Goal: Task Accomplishment & Management: Complete application form

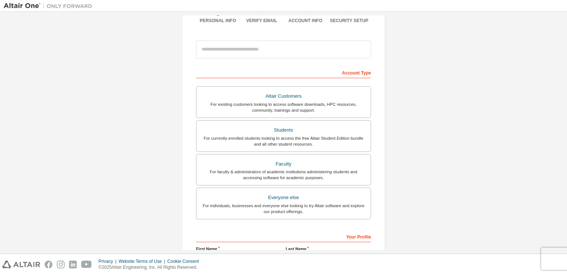
scroll to position [66, 0]
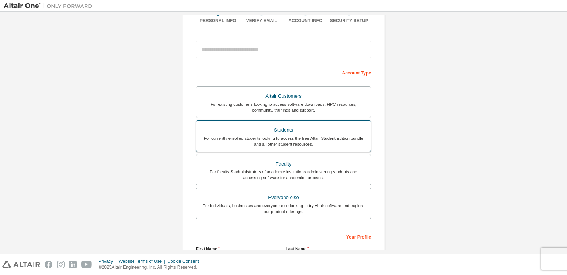
click at [225, 130] on div "Students" at bounding box center [283, 130] width 165 height 10
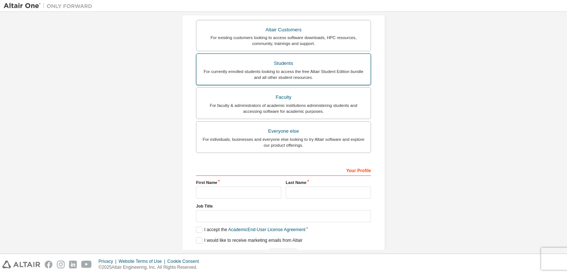
scroll to position [174, 0]
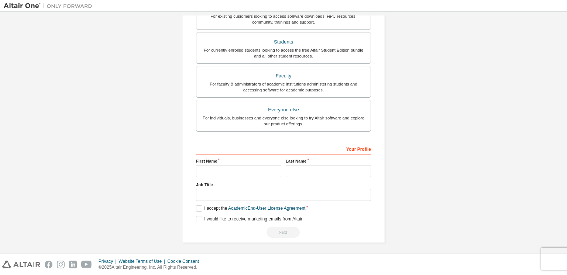
click at [224, 176] on div "Your Profile First Name Last Name Job Title Please provide State/Province to he…" at bounding box center [283, 191] width 175 height 96
click at [223, 172] on input "text" at bounding box center [238, 171] width 85 height 12
type input "*****"
click at [299, 177] on div "Your Profile First Name ***** Last Name Job Title Please provide State/Province…" at bounding box center [283, 191] width 175 height 96
click at [300, 174] on input "text" at bounding box center [328, 171] width 85 height 12
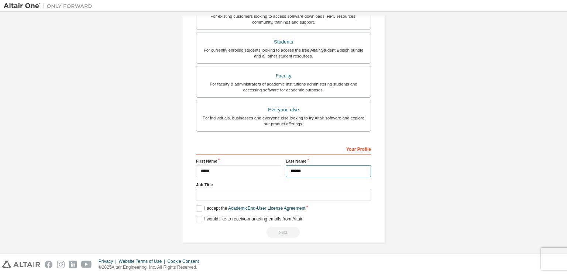
type input "******"
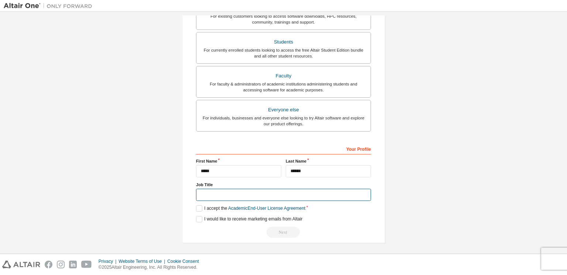
click at [244, 192] on input "text" at bounding box center [283, 195] width 175 height 12
type input "*******"
click at [234, 207] on link "Academic End-User License Agreement" at bounding box center [266, 208] width 77 height 5
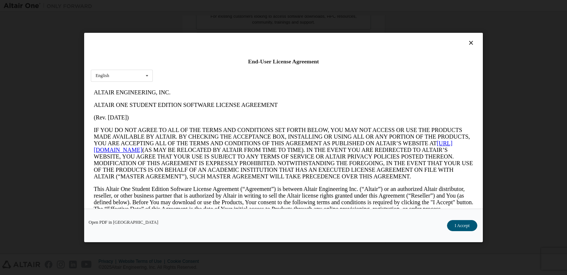
scroll to position [0, 0]
click at [456, 229] on button "I Accept" at bounding box center [462, 225] width 30 height 11
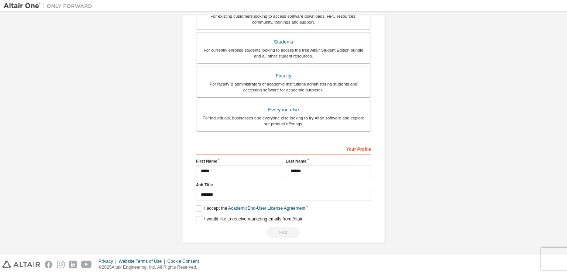
click at [199, 219] on label "I would like to receive marketing emails from Altair" at bounding box center [249, 219] width 106 height 6
click at [282, 231] on div "Next" at bounding box center [283, 232] width 175 height 11
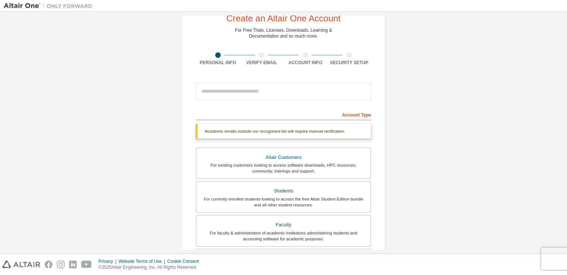
scroll to position [24, 0]
click at [260, 87] on input "email" at bounding box center [283, 92] width 175 height 18
type input "**********"
click at [353, 129] on div "Academic emails outside our recognised list will require manual verification." at bounding box center [283, 131] width 175 height 15
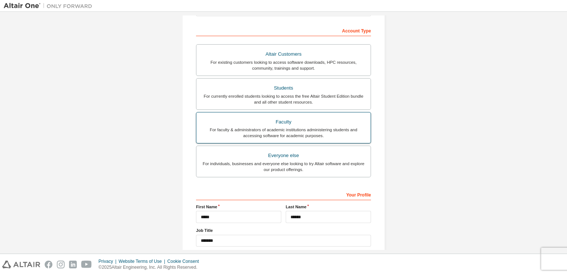
scroll to position [88, 0]
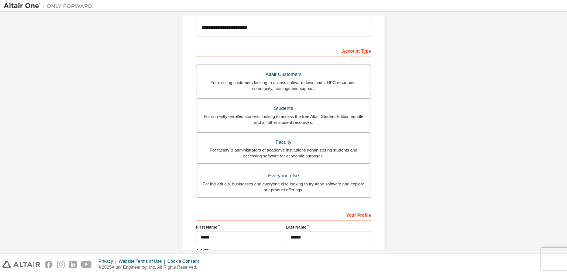
click at [350, 52] on div "Account Type" at bounding box center [283, 51] width 175 height 12
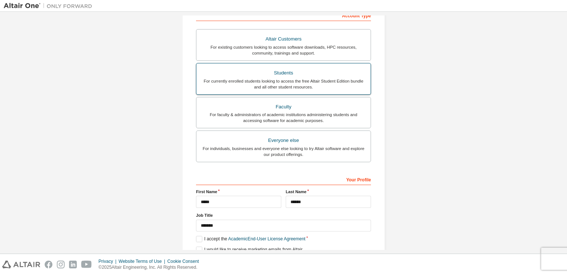
scroll to position [154, 0]
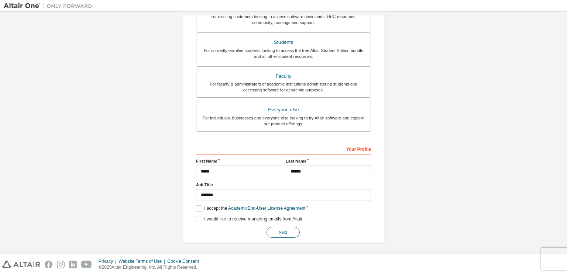
click at [289, 233] on button "Next" at bounding box center [283, 232] width 33 height 11
click at [289, 233] on div "Next" at bounding box center [283, 232] width 175 height 11
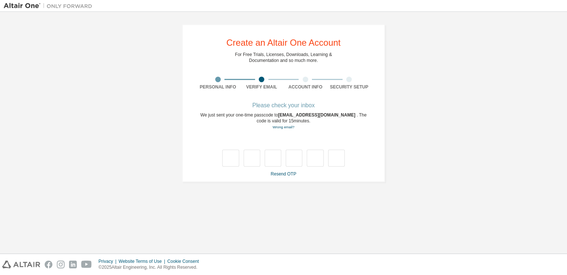
scroll to position [0, 0]
click at [289, 173] on link "Resend OTP" at bounding box center [283, 174] width 25 height 5
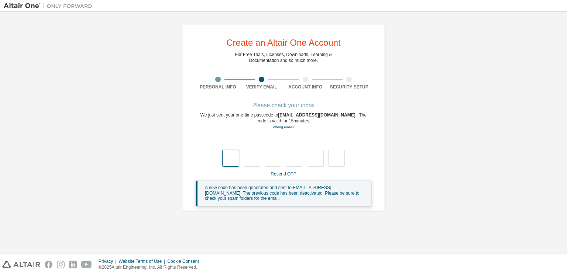
click at [236, 162] on input "text" at bounding box center [230, 158] width 17 height 17
type input "*"
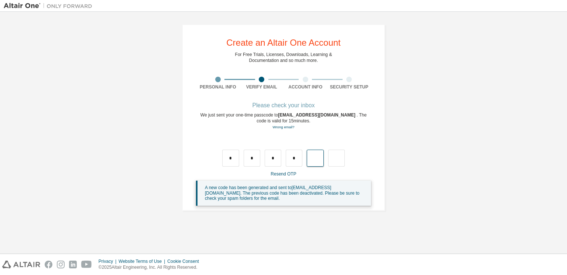
type input "*"
click at [288, 176] on link "Resend OTP" at bounding box center [283, 174] width 25 height 5
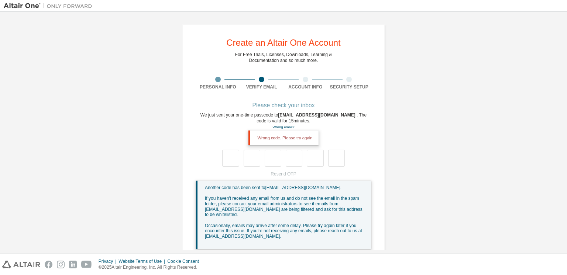
click at [280, 173] on div "Resend OTP Another code has been sent to [EMAIL_ADDRESS][DOMAIN_NAME] . If you …" at bounding box center [283, 210] width 175 height 78
click at [230, 154] on input "text" at bounding box center [230, 158] width 17 height 17
type input "*"
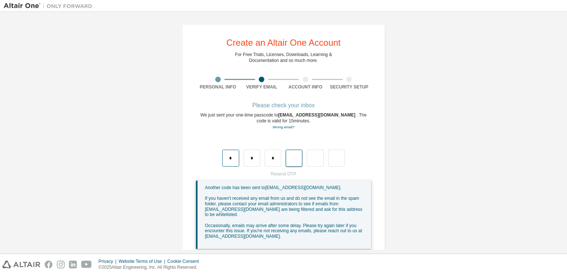
type input "*"
click at [284, 175] on div "Resend OTP Another code has been sent to [EMAIL_ADDRESS][DOMAIN_NAME] . If you …" at bounding box center [283, 210] width 175 height 78
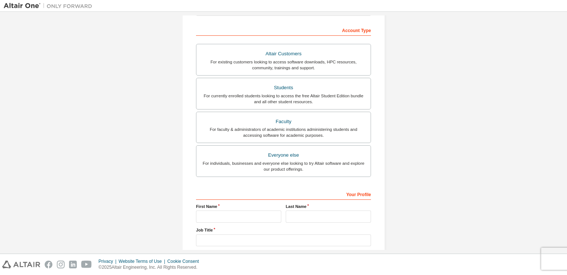
scroll to position [154, 0]
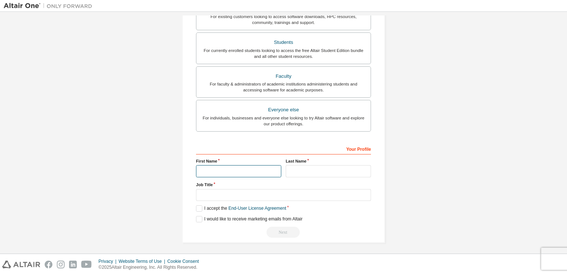
click at [242, 174] on input "text" at bounding box center [238, 171] width 85 height 12
type input "*"
type input "**"
click at [308, 174] on input "text" at bounding box center [328, 171] width 85 height 12
type input "******"
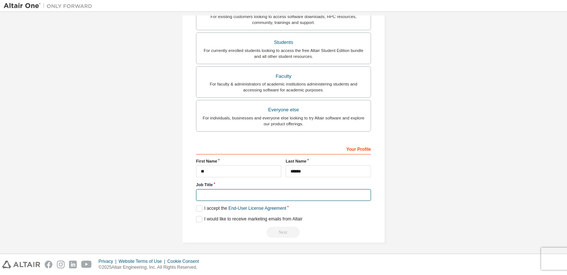
click at [297, 195] on input "text" at bounding box center [283, 195] width 175 height 12
type input "*******"
drag, startPoint x: 196, startPoint y: 209, endPoint x: 199, endPoint y: 223, distance: 14.0
click at [199, 223] on div "Your Profile First Name ** Last Name ****** Job Title ******* Please provide St…" at bounding box center [283, 191] width 175 height 96
click at [198, 220] on label "I would like to receive marketing emails from Altair" at bounding box center [249, 219] width 106 height 6
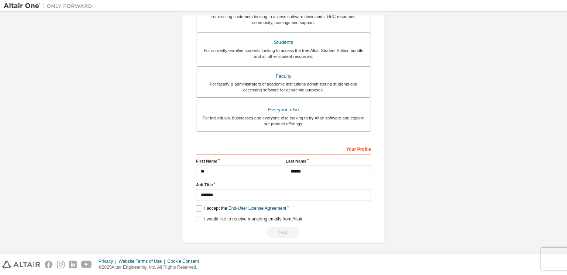
click at [196, 206] on label "I accept the End-User License Agreement" at bounding box center [241, 209] width 90 height 6
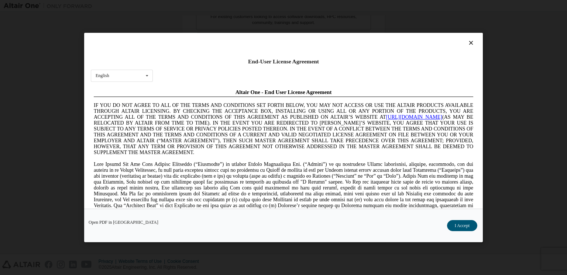
scroll to position [0, 0]
click at [463, 230] on button "I Accept" at bounding box center [462, 225] width 30 height 11
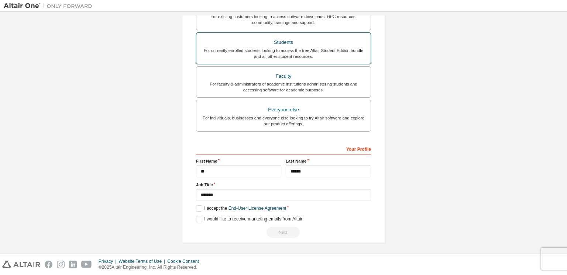
click at [294, 55] on div "For currently enrolled students looking to access the free Altair Student Editi…" at bounding box center [283, 54] width 165 height 12
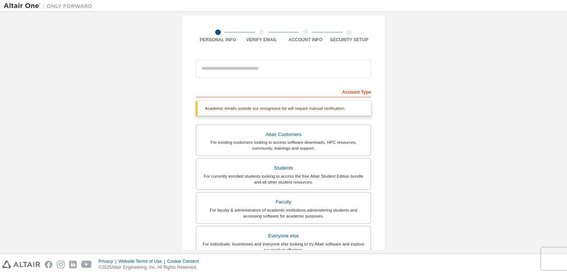
scroll to position [47, 0]
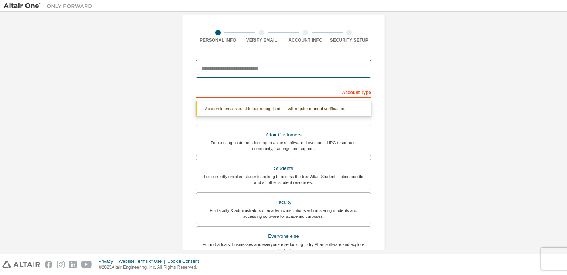
click at [285, 71] on input "email" at bounding box center [283, 69] width 175 height 18
click at [269, 66] on input "email" at bounding box center [283, 69] width 175 height 18
type input "**********"
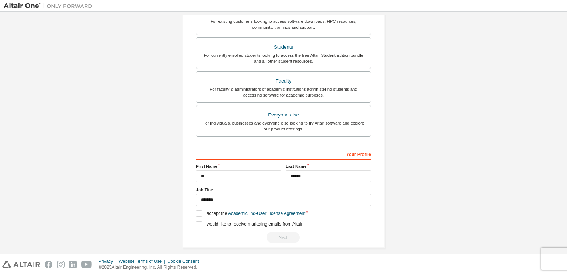
scroll to position [166, 0]
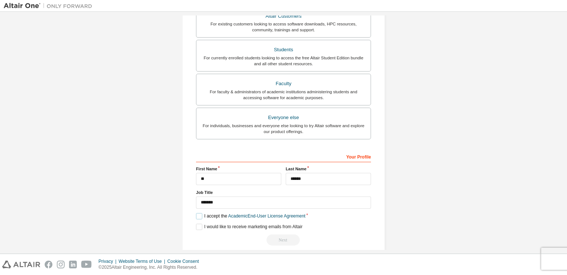
click at [199, 215] on label "I accept the Academic End-User License Agreement" at bounding box center [250, 216] width 109 height 6
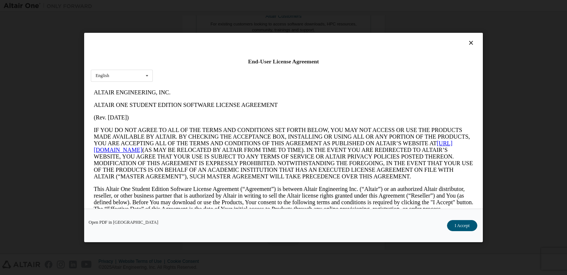
scroll to position [0, 0]
click at [465, 224] on button "I Accept" at bounding box center [462, 225] width 30 height 11
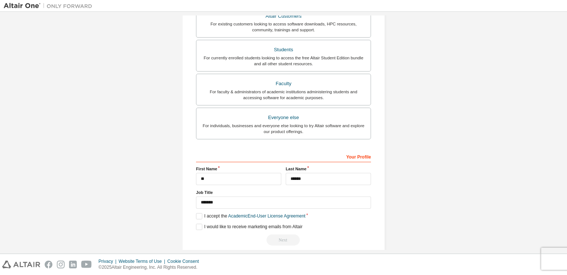
scroll to position [147, 0]
click at [283, 236] on button "Next" at bounding box center [283, 239] width 33 height 11
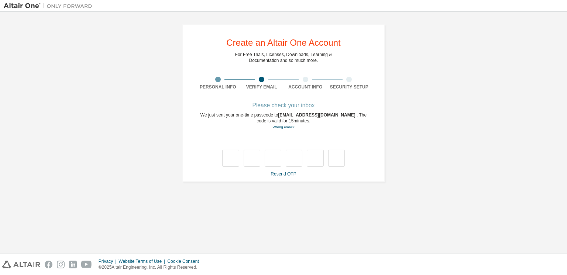
type input "*"
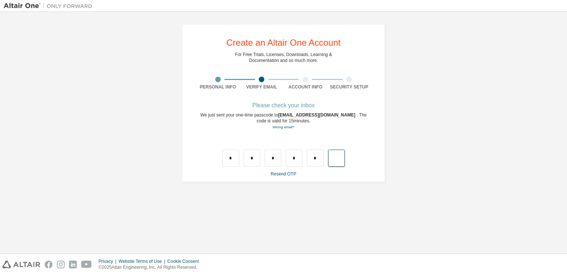
type input "*"
click at [289, 175] on link "Resend OTP" at bounding box center [283, 174] width 25 height 5
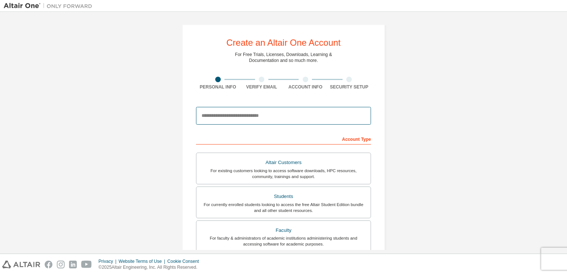
click at [223, 119] on input "email" at bounding box center [283, 116] width 175 height 18
click at [229, 114] on input "**********" at bounding box center [283, 116] width 175 height 18
click at [210, 116] on input "**********" at bounding box center [283, 116] width 175 height 18
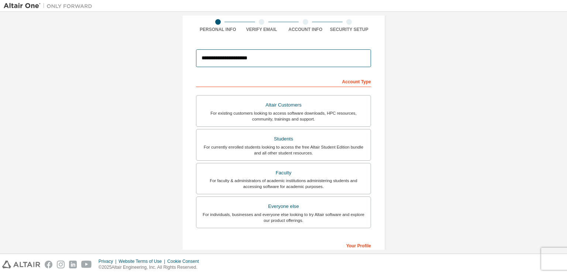
scroll to position [59, 0]
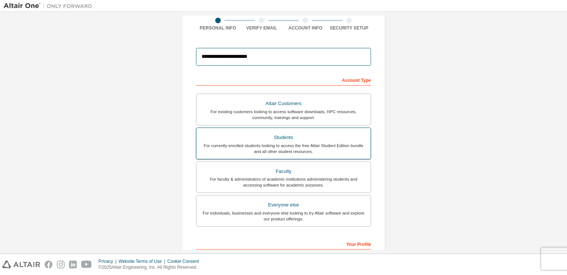
type input "**********"
click at [268, 149] on div "For currently enrolled students looking to access the free Altair Student Editi…" at bounding box center [283, 149] width 165 height 12
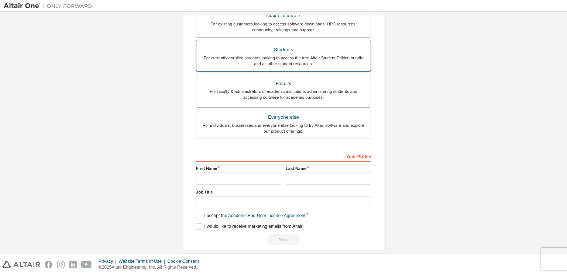
scroll to position [147, 0]
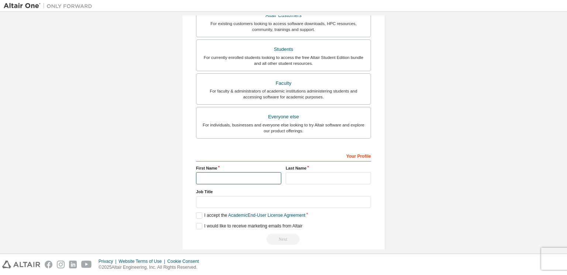
click at [247, 176] on input "text" at bounding box center [238, 178] width 85 height 12
type input "*******"
click at [322, 175] on input "text" at bounding box center [328, 178] width 85 height 12
type input "*******"
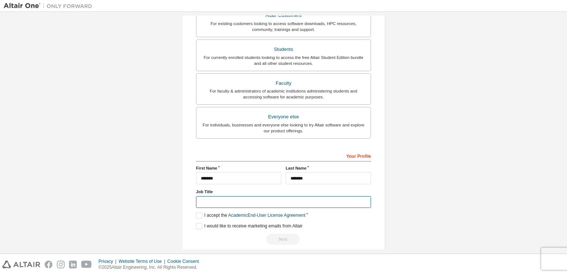
click at [312, 202] on input "text" at bounding box center [283, 202] width 175 height 12
type input "*******"
click at [197, 213] on label "I accept the Academic End-User License Agreement" at bounding box center [250, 216] width 109 height 6
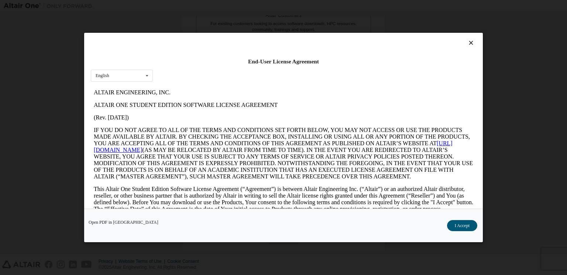
scroll to position [0, 0]
click at [467, 227] on button "I Accept" at bounding box center [462, 225] width 30 height 11
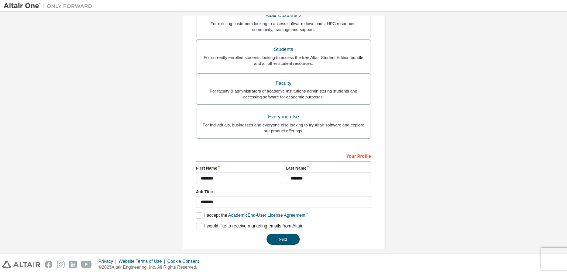
click at [196, 228] on label "I would like to receive marketing emails from Altair" at bounding box center [249, 226] width 106 height 6
click at [288, 239] on button "Next" at bounding box center [283, 239] width 33 height 11
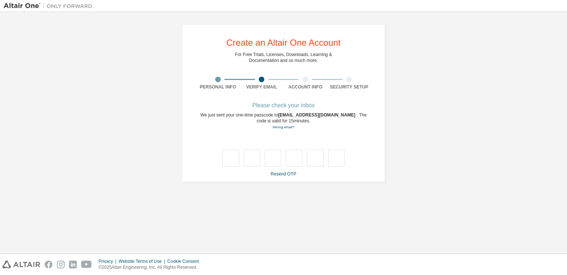
click at [288, 179] on div "**********" at bounding box center [283, 103] width 203 height 158
click at [288, 170] on div "Please check your inbox We just sent your one-time passcode to 21p35a0127@acet.…" at bounding box center [283, 140] width 175 height 74
click at [286, 176] on link "Resend OTP" at bounding box center [283, 174] width 25 height 5
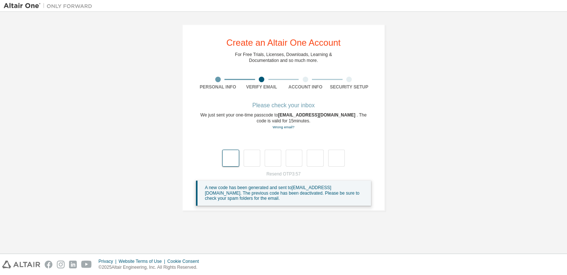
click at [234, 158] on input "text" at bounding box center [230, 158] width 17 height 17
type input "*"
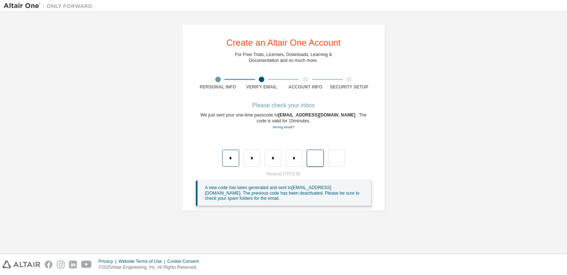
type input "*"
